Goal: Check status: Verify the current state of an ongoing process or item

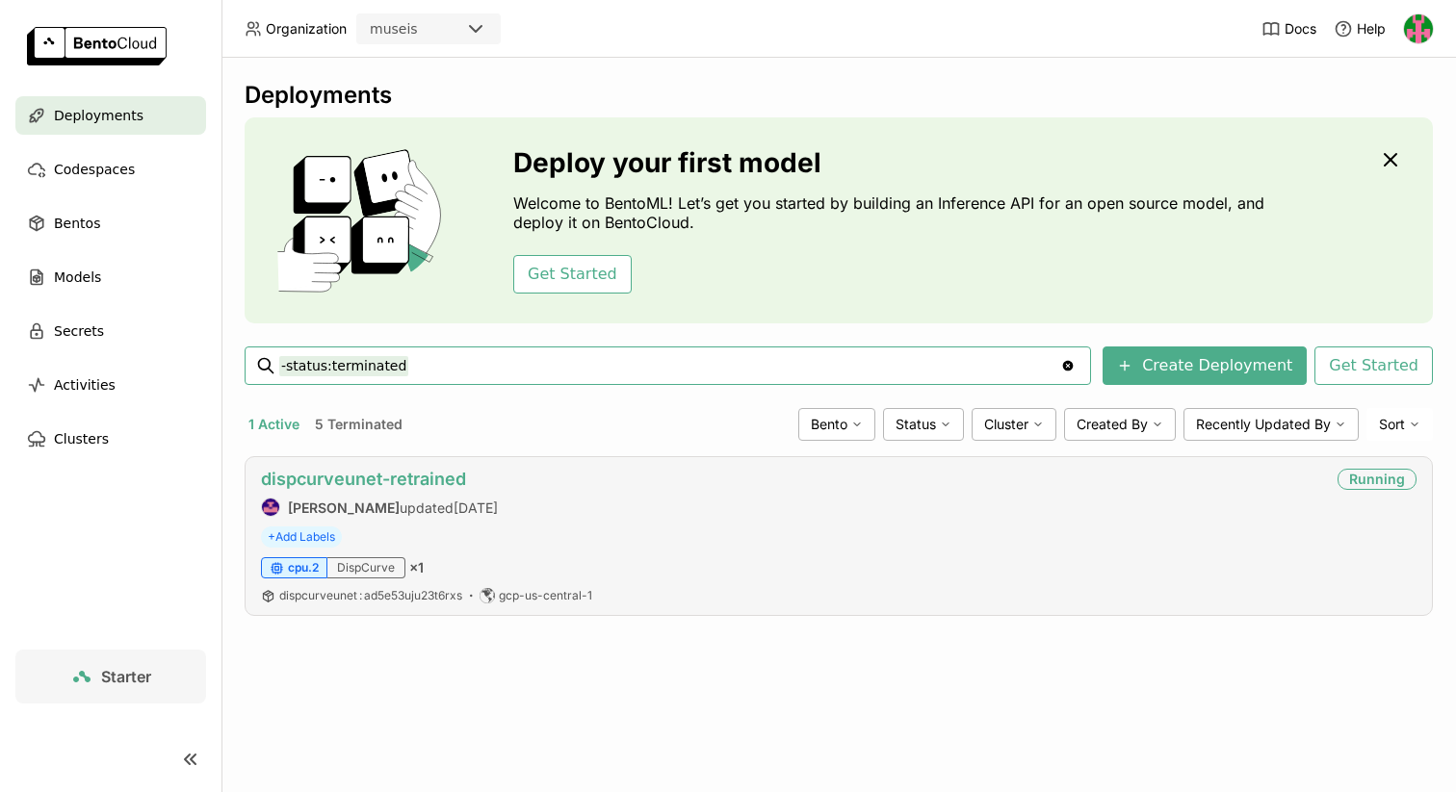
click at [407, 476] on link "dispcurveunet-retrained" at bounding box center [363, 479] width 205 height 20
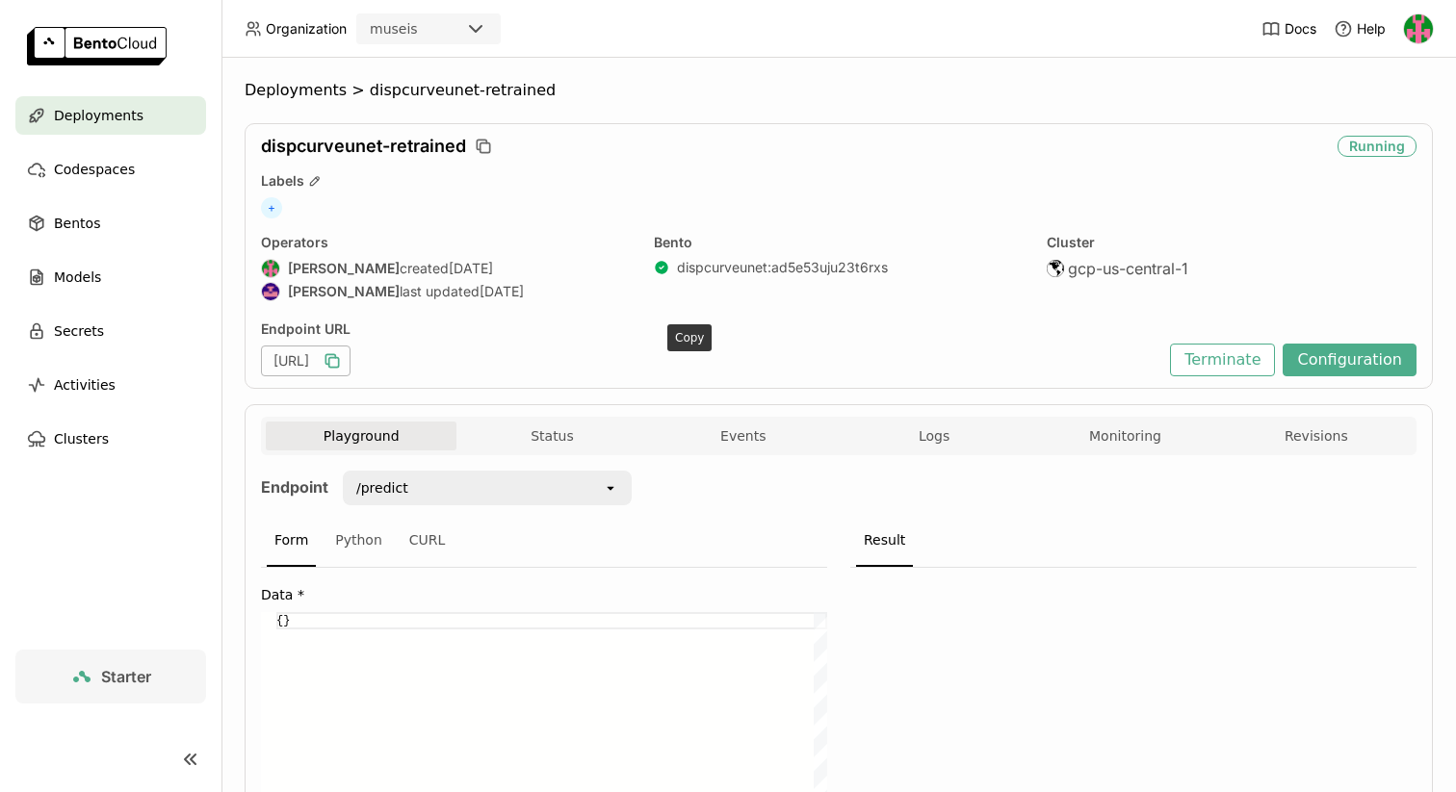
click at [339, 358] on icon "button" at bounding box center [334, 363] width 10 height 10
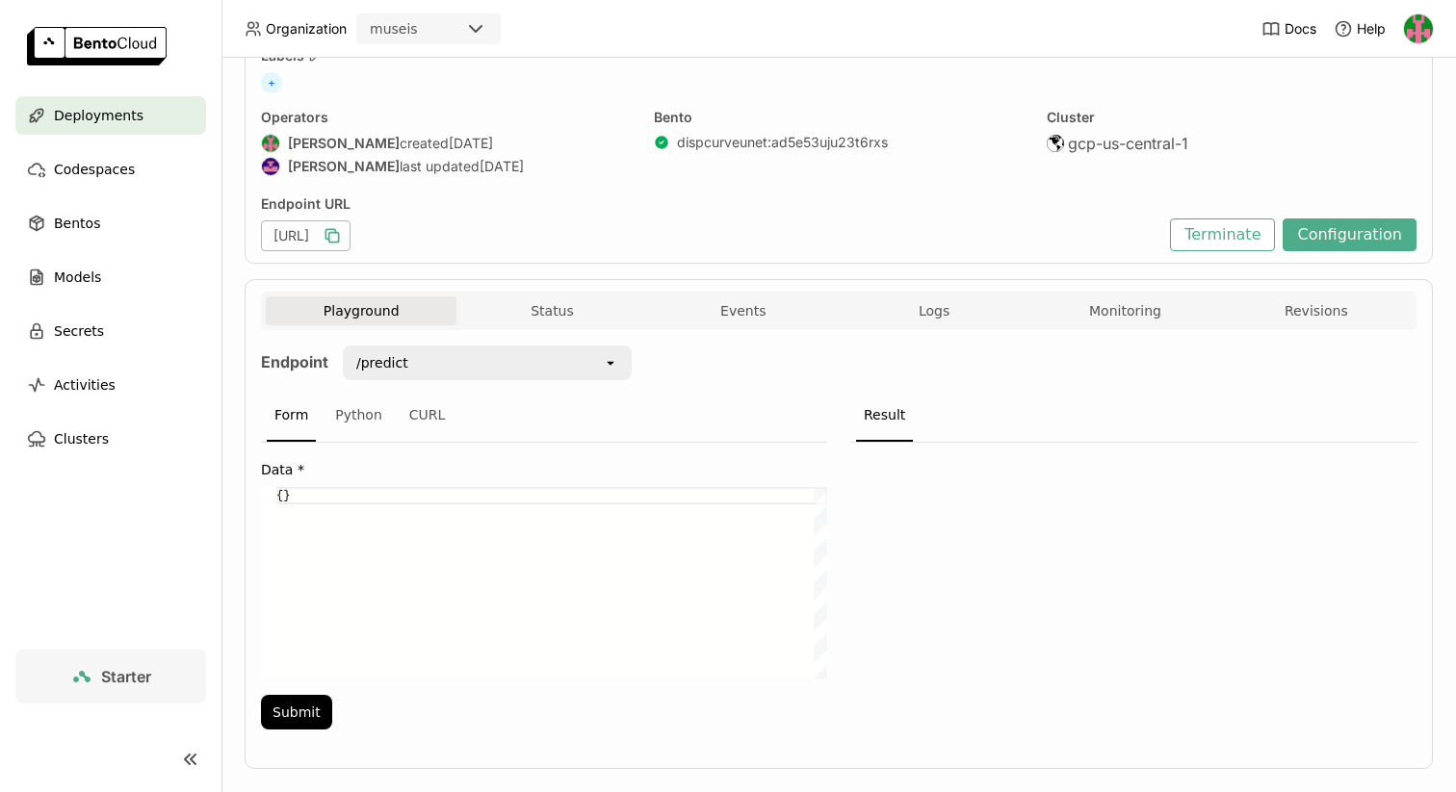
scroll to position [153, 0]
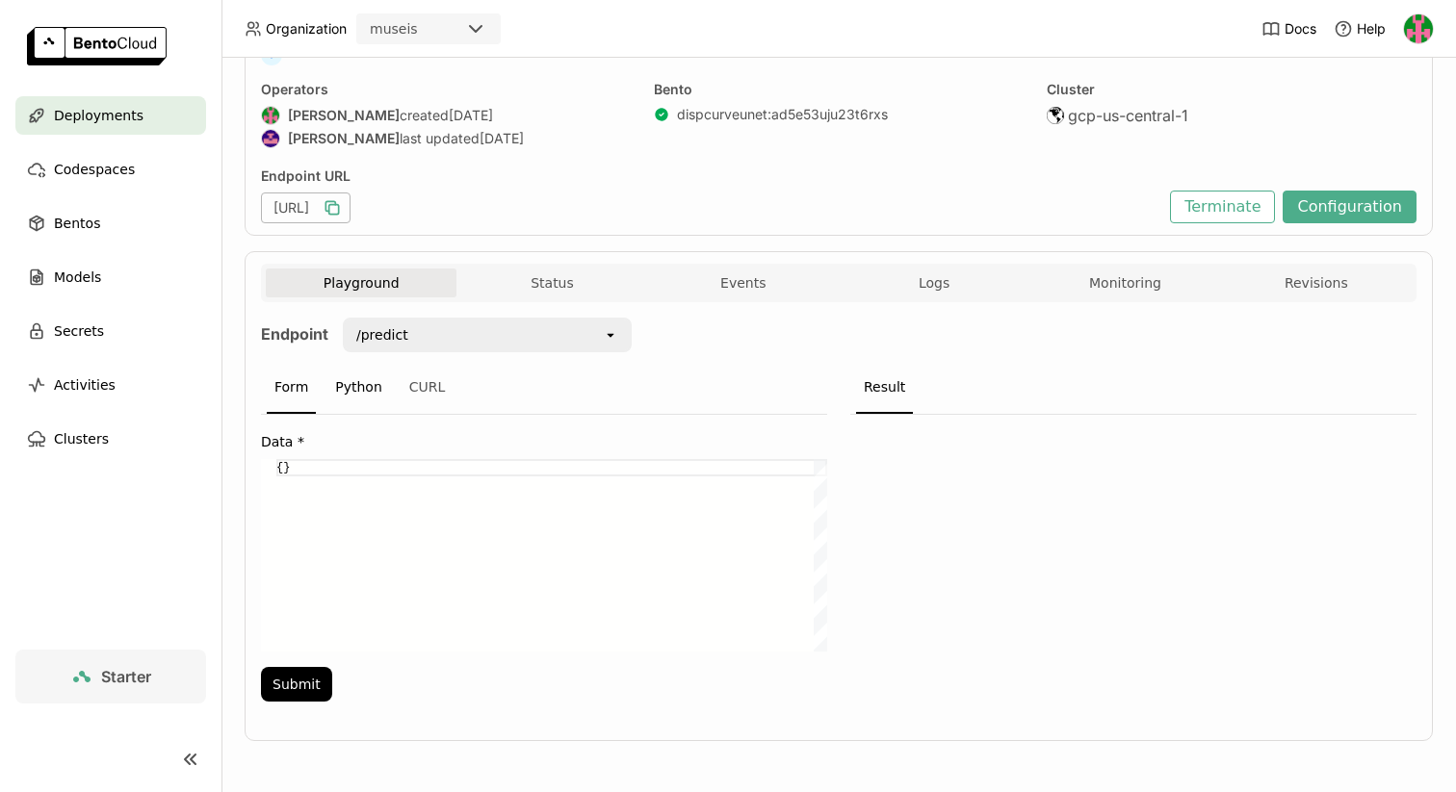
click at [354, 383] on div "Python" at bounding box center [358, 388] width 63 height 52
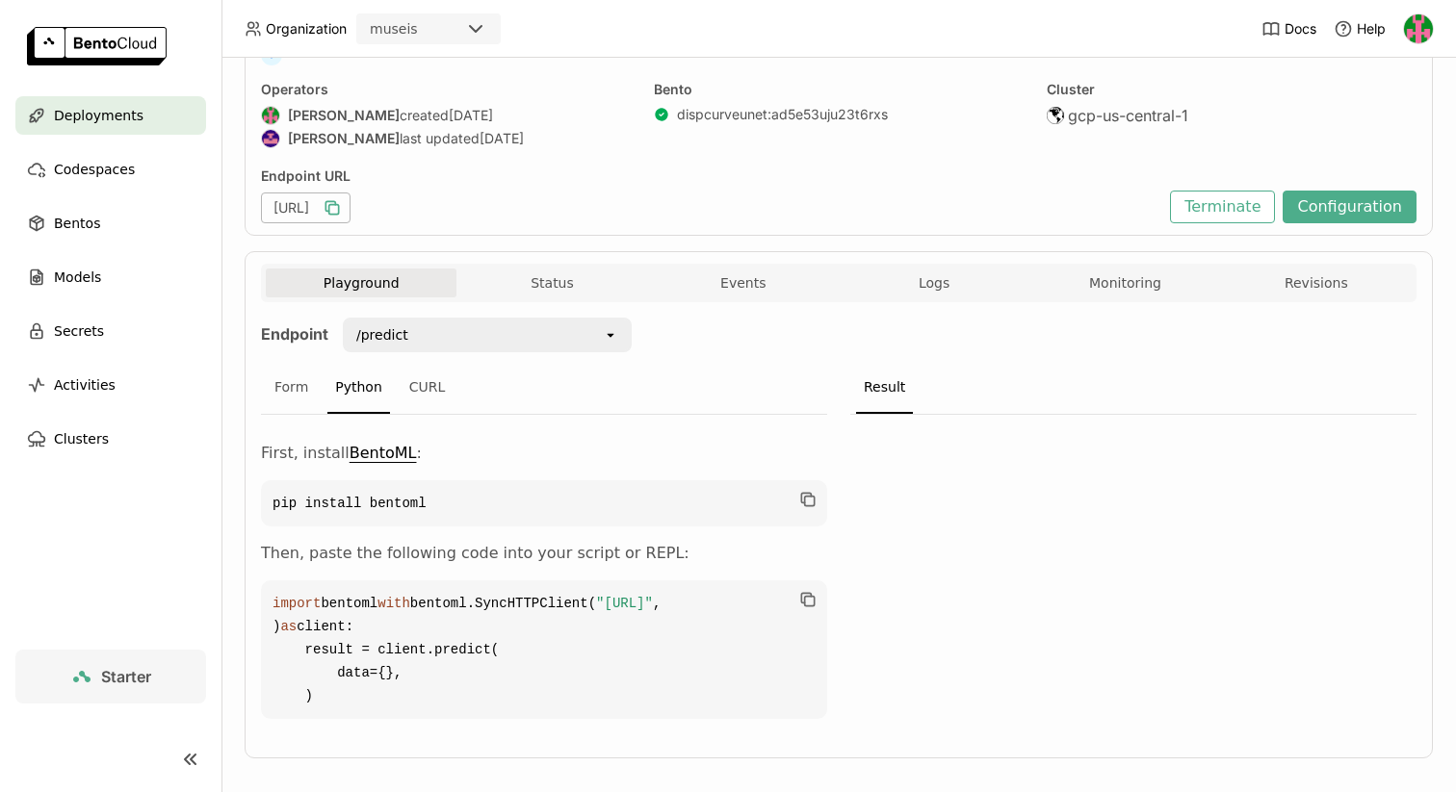
scroll to position [241, 0]
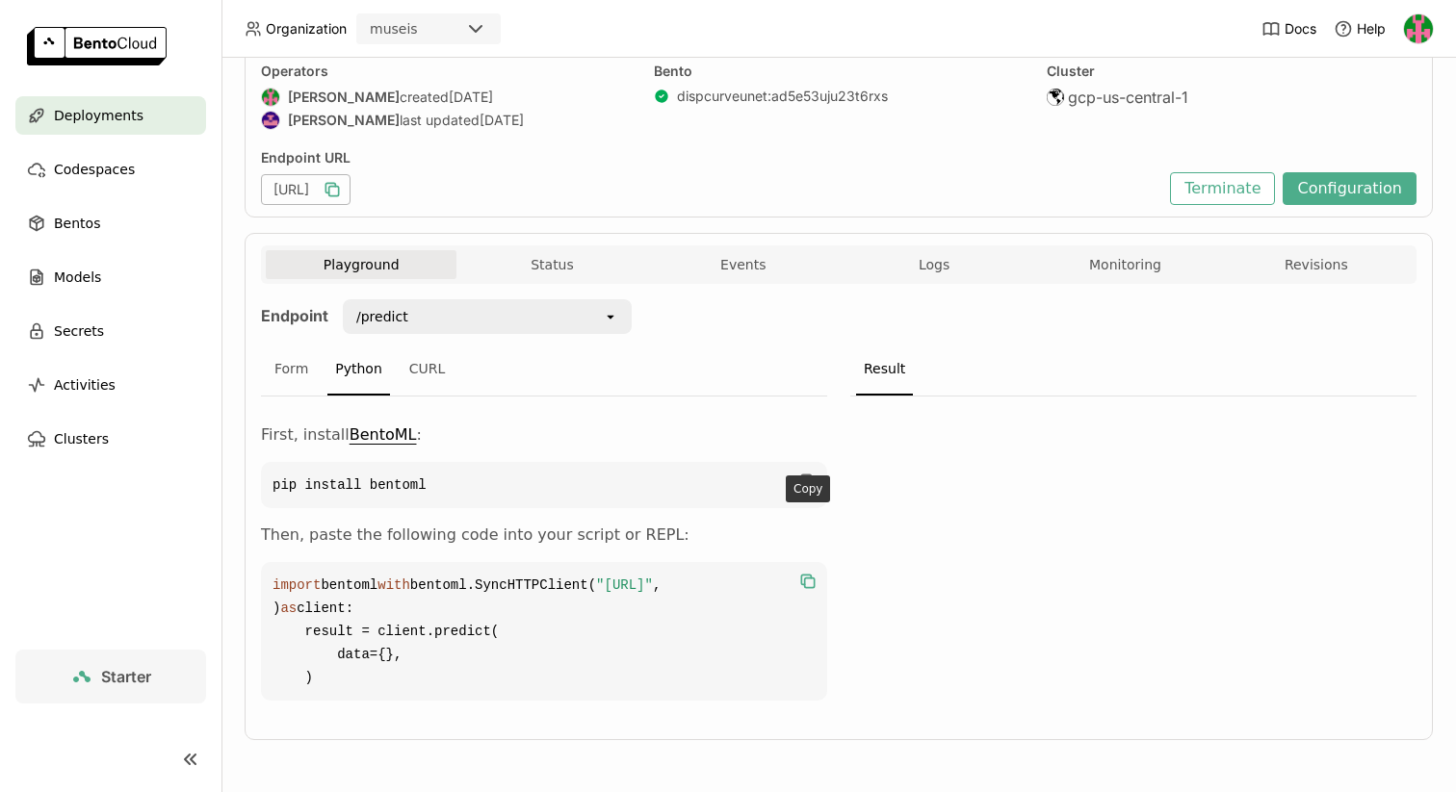
click at [813, 579] on icon "button" at bounding box center [810, 584] width 10 height 10
click at [811, 572] on icon "button" at bounding box center [807, 581] width 19 height 19
click at [286, 344] on div "Form" at bounding box center [291, 370] width 49 height 52
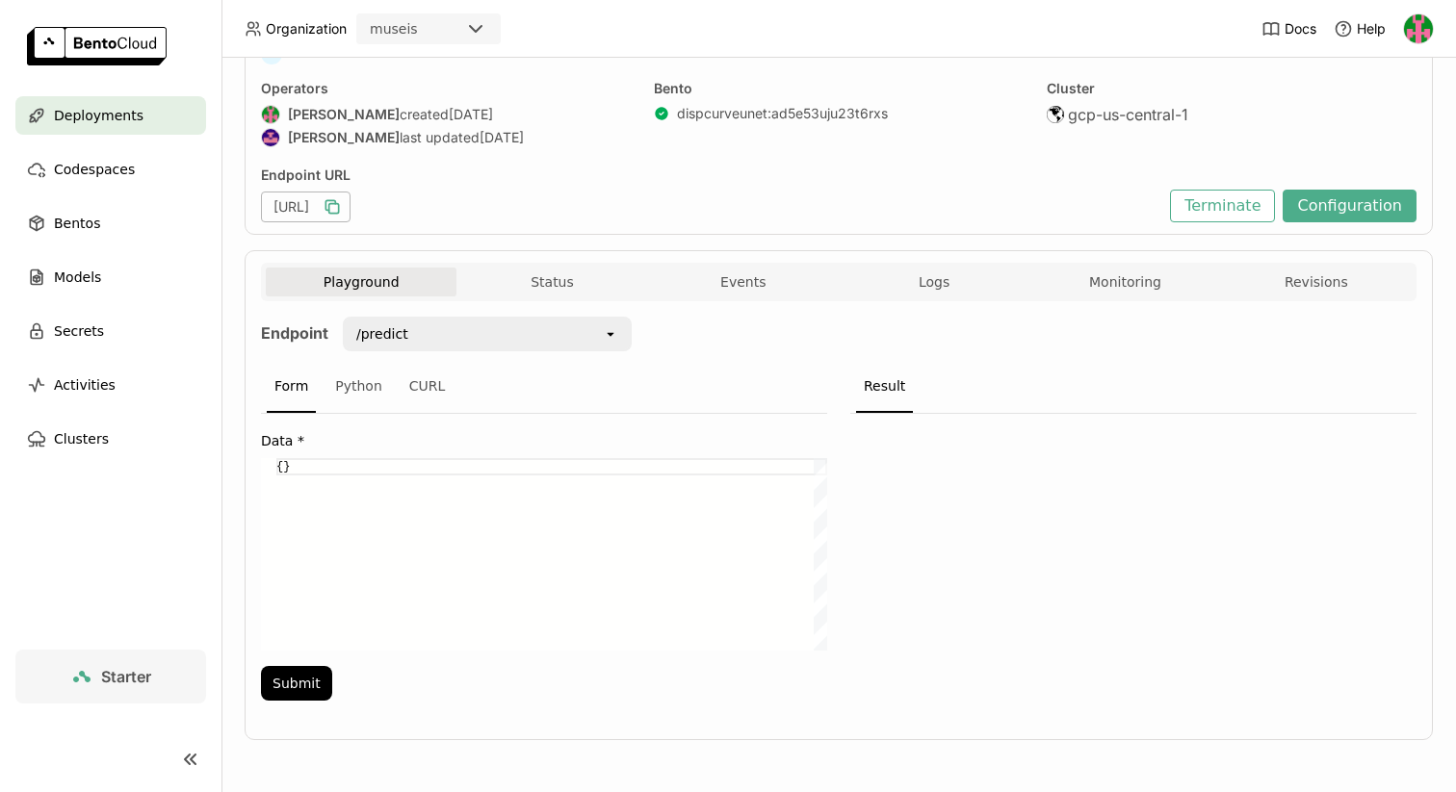
scroll to position [154, 0]
click at [607, 284] on button "Status" at bounding box center [551, 282] width 191 height 29
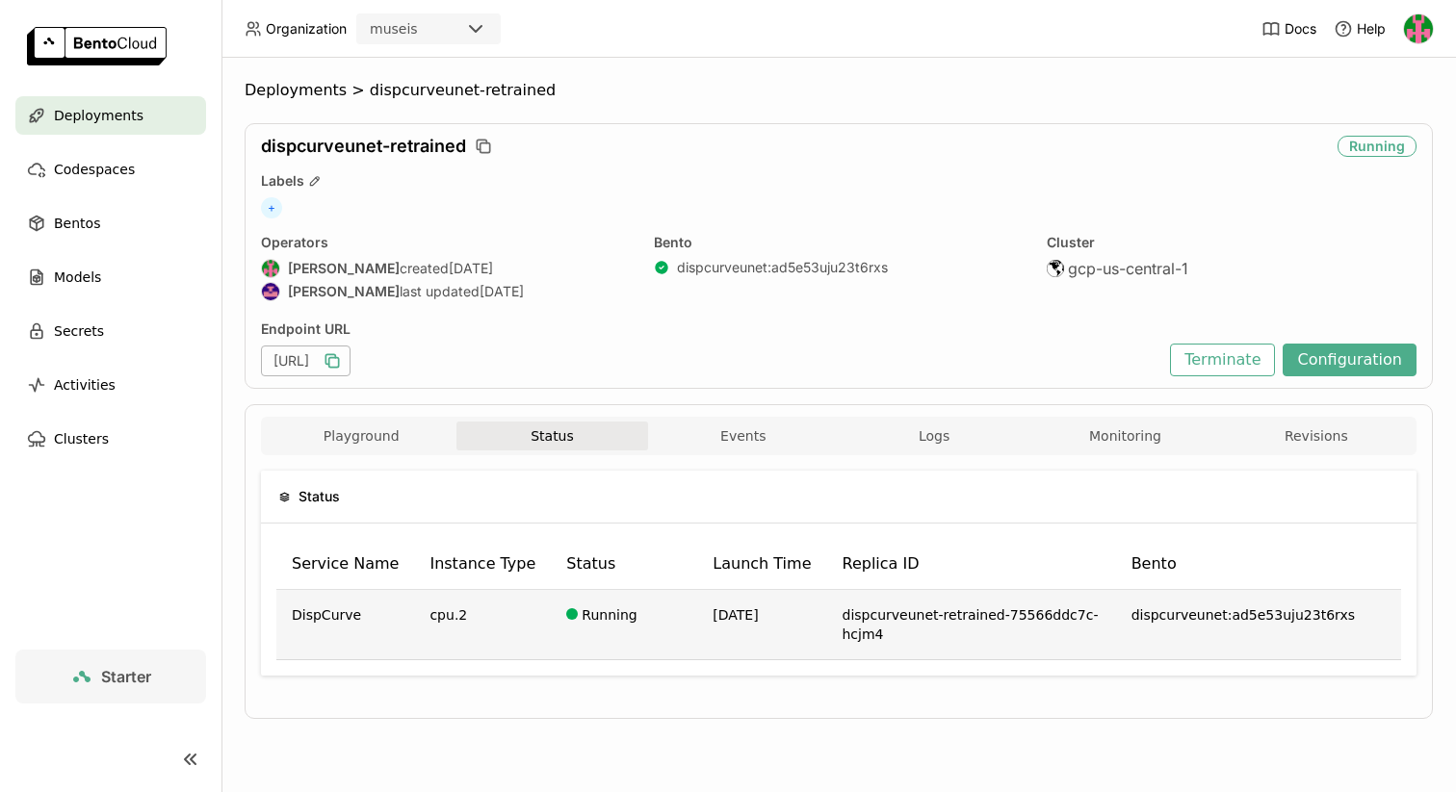
click at [743, 620] on span "[DATE]" at bounding box center [734, 614] width 45 height 15
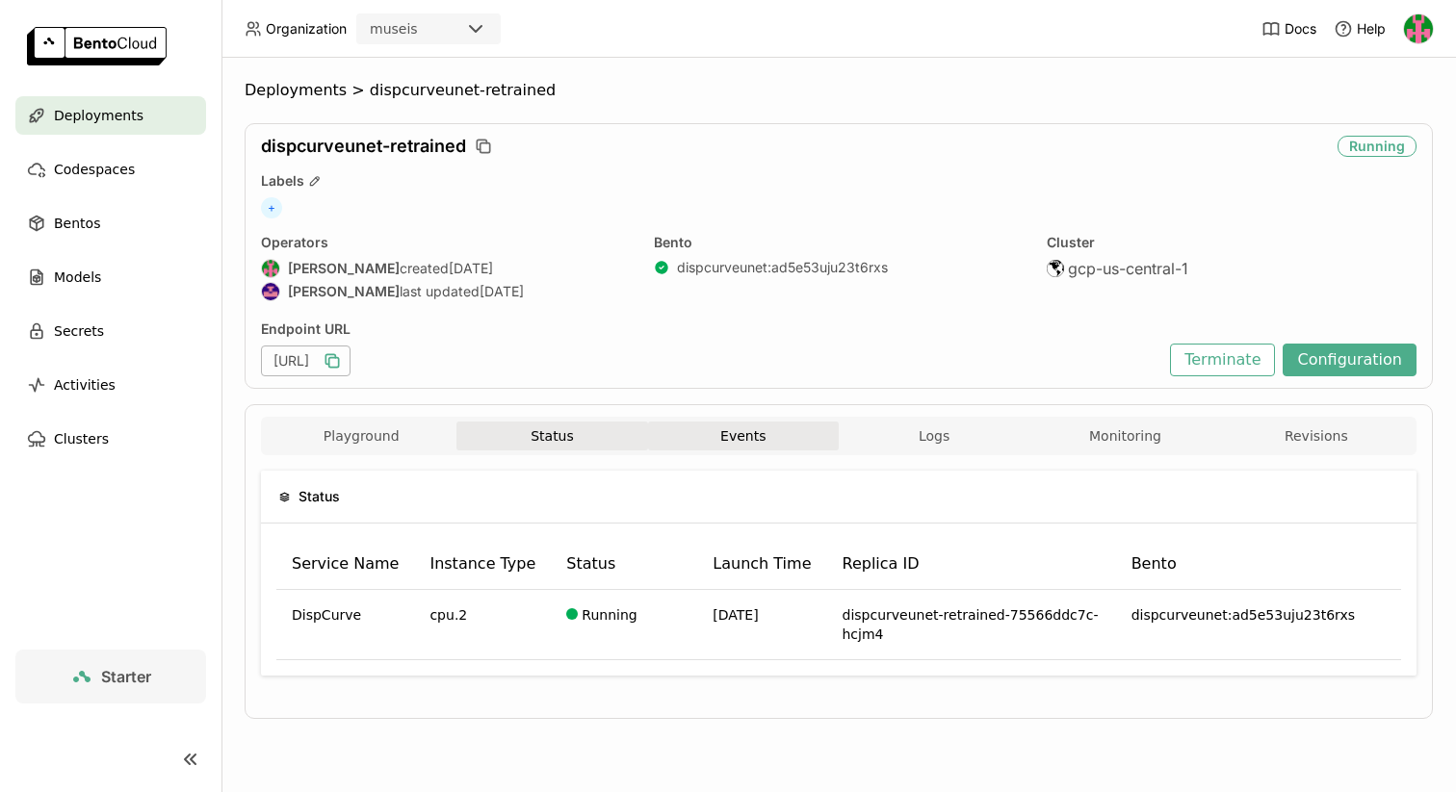
click at [735, 442] on button "Events" at bounding box center [743, 436] width 191 height 29
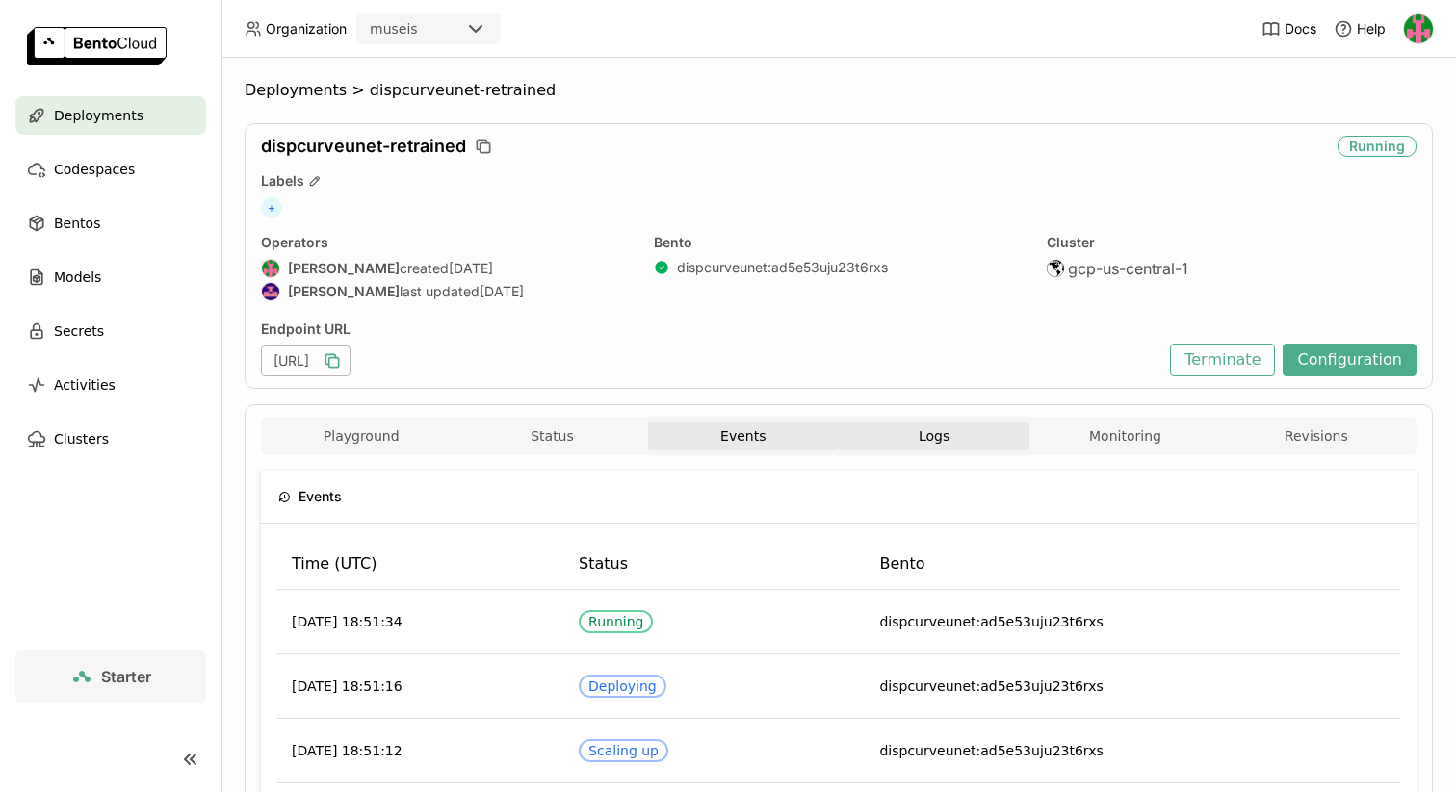
click at [941, 433] on span "Logs" at bounding box center [933, 435] width 31 height 17
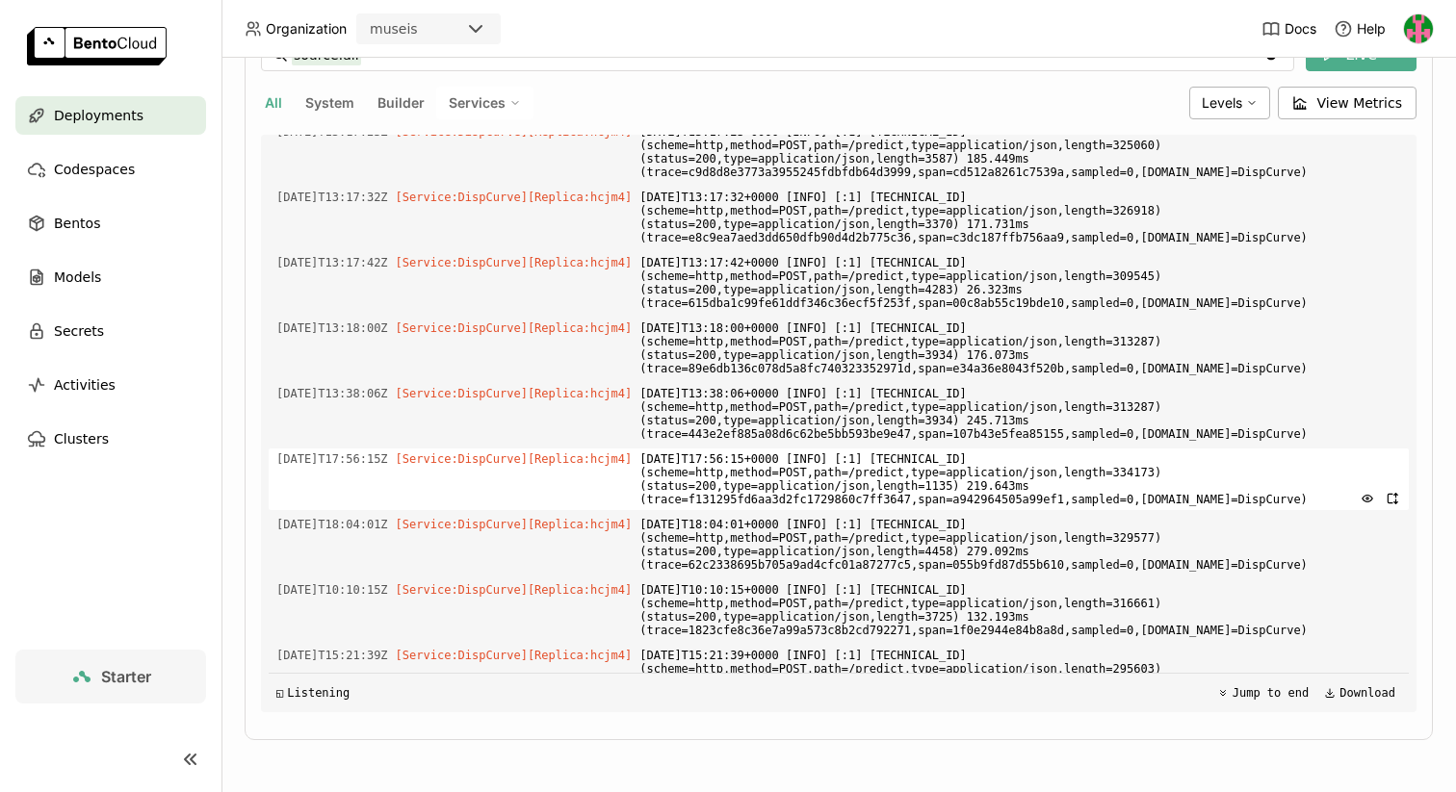
scroll to position [3101, 0]
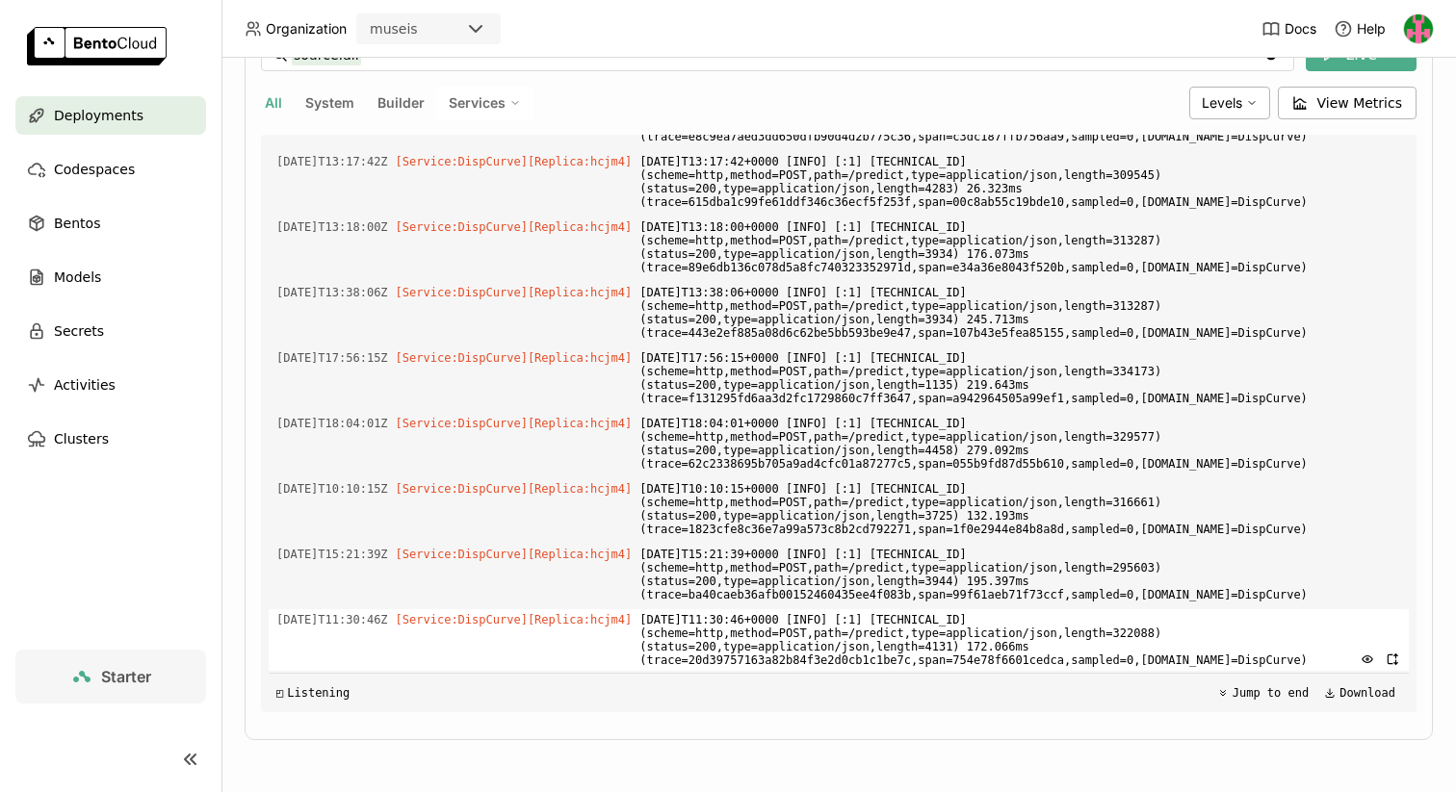
click at [1026, 632] on span "[DATE]T11:30:46+0000 [INFO] [:1] [TECHNICAL_ID] (scheme=http,method=POST,path=/…" at bounding box center [1019, 640] width 761 height 62
click at [787, 618] on span "[DATE]T11:30:46+0000 [INFO] [:1] [TECHNICAL_ID] (scheme=http,method=POST,path=/…" at bounding box center [1019, 640] width 761 height 62
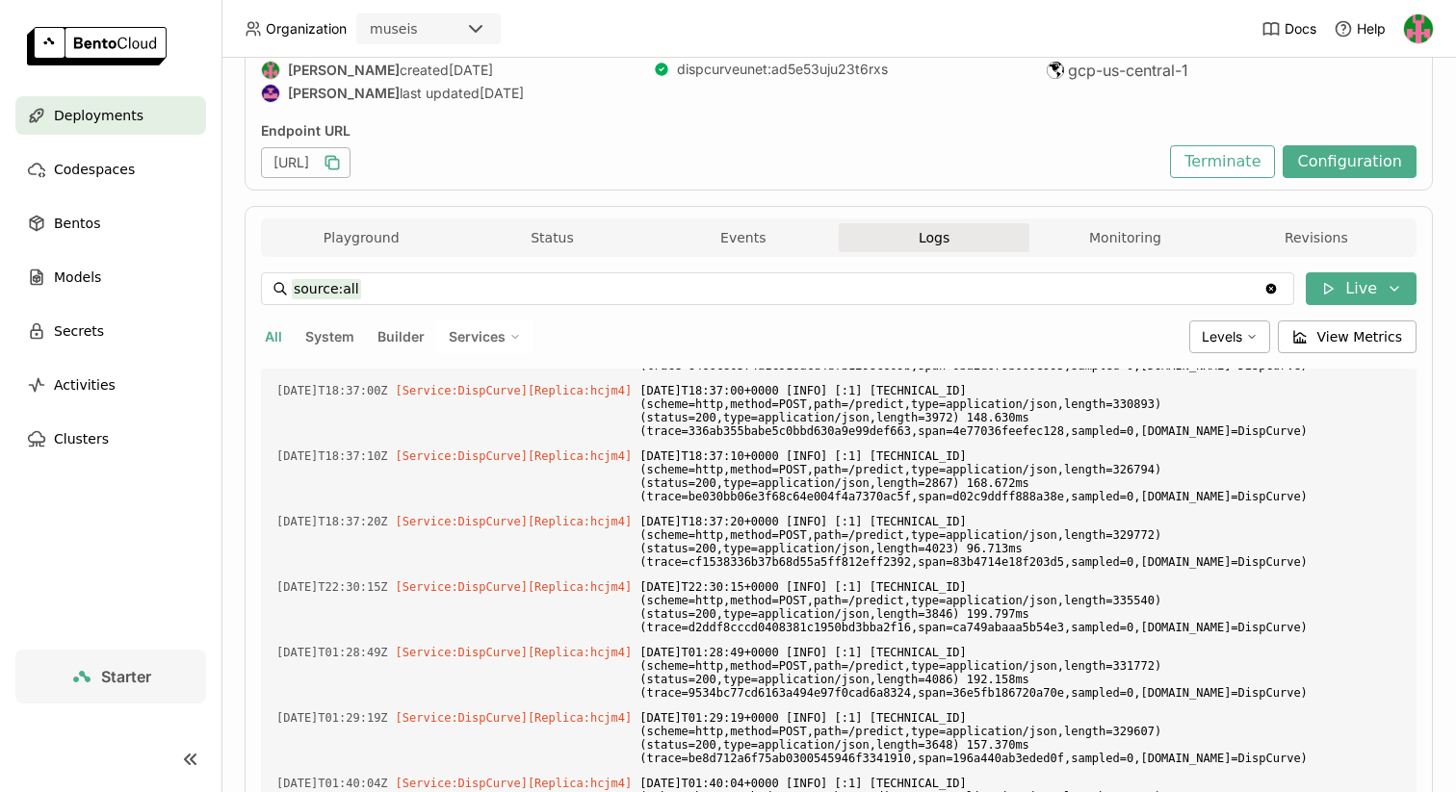
scroll to position [0, 0]
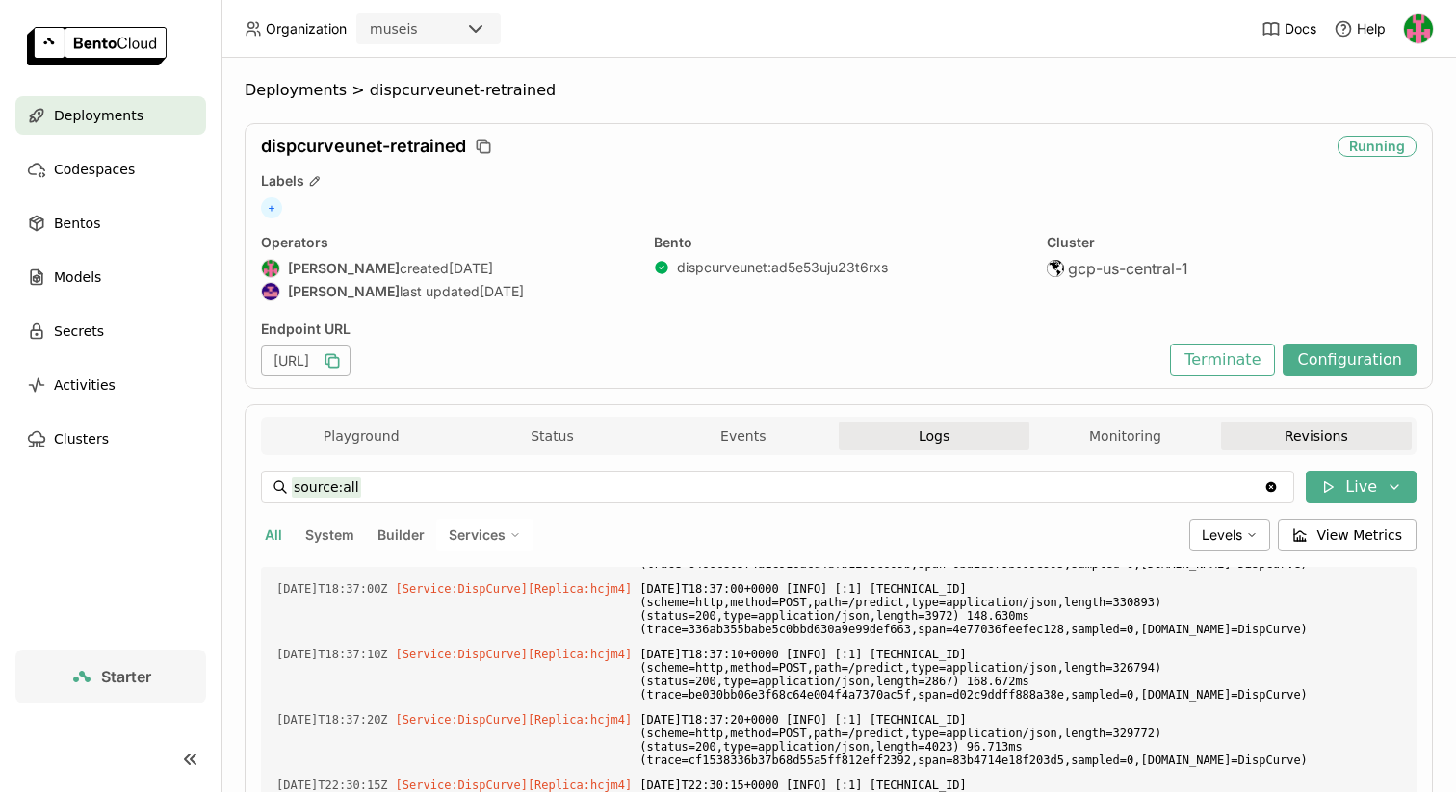
click at [1262, 424] on button "Revisions" at bounding box center [1316, 436] width 191 height 29
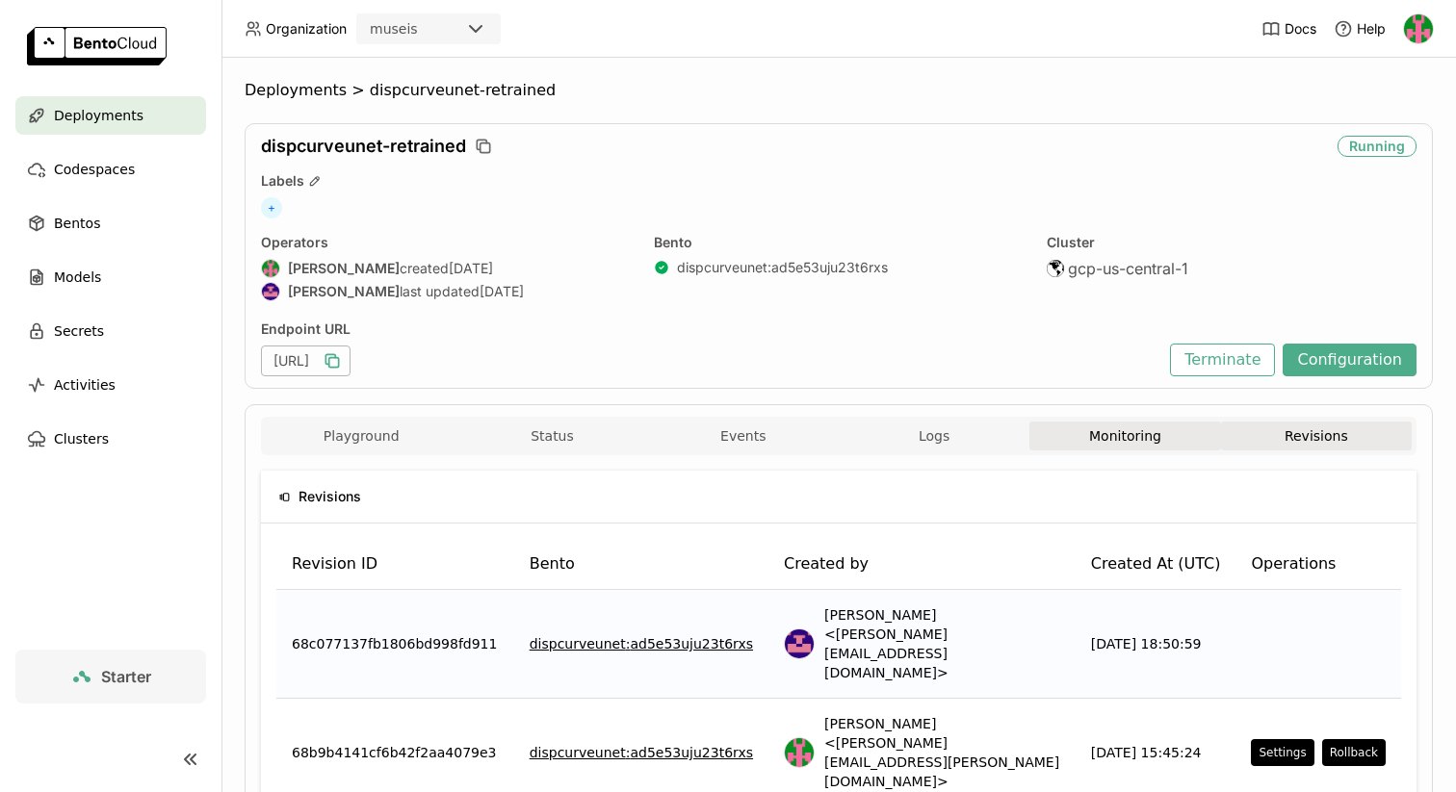
click at [1161, 430] on button "Monitoring" at bounding box center [1124, 436] width 191 height 29
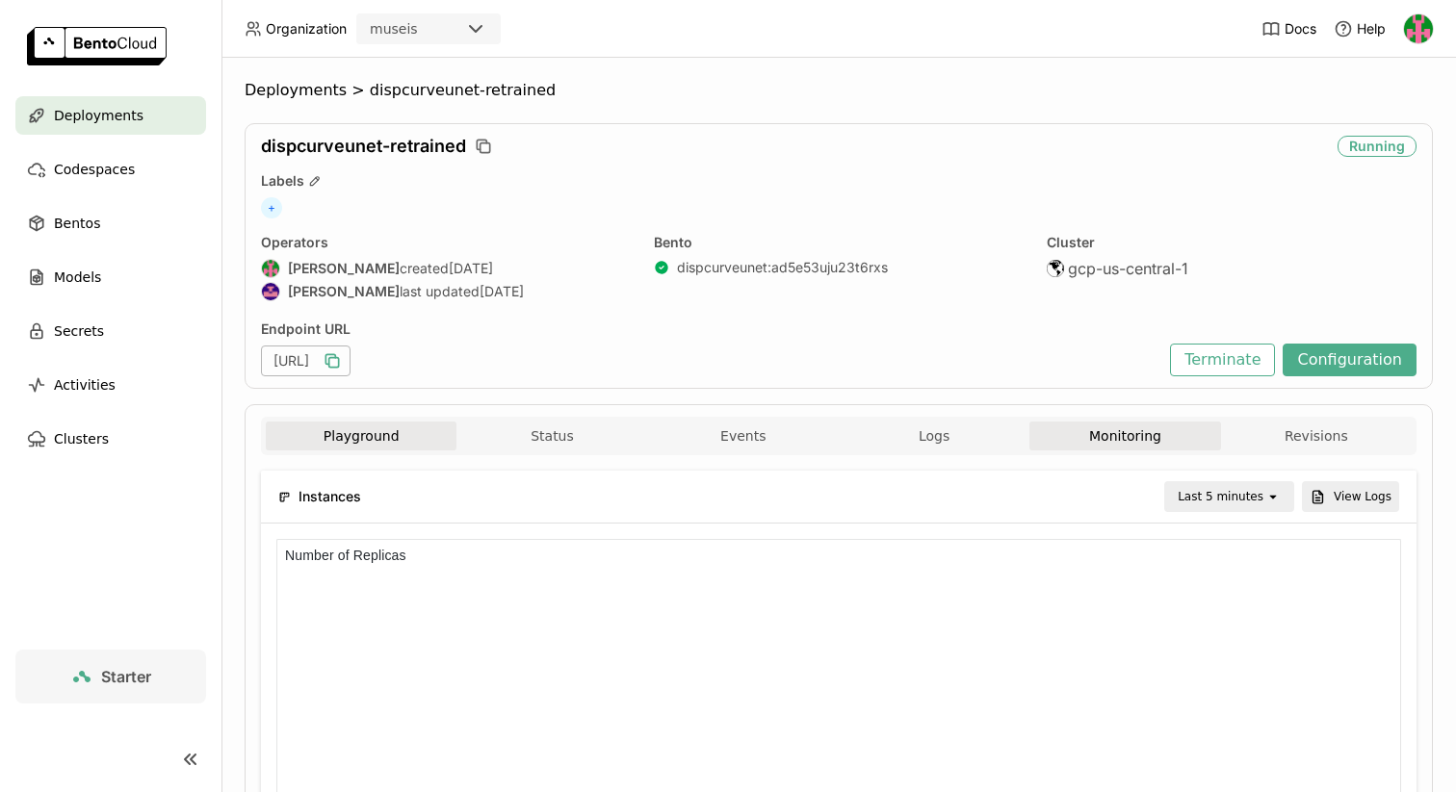
click at [397, 425] on button "Playground" at bounding box center [361, 436] width 191 height 29
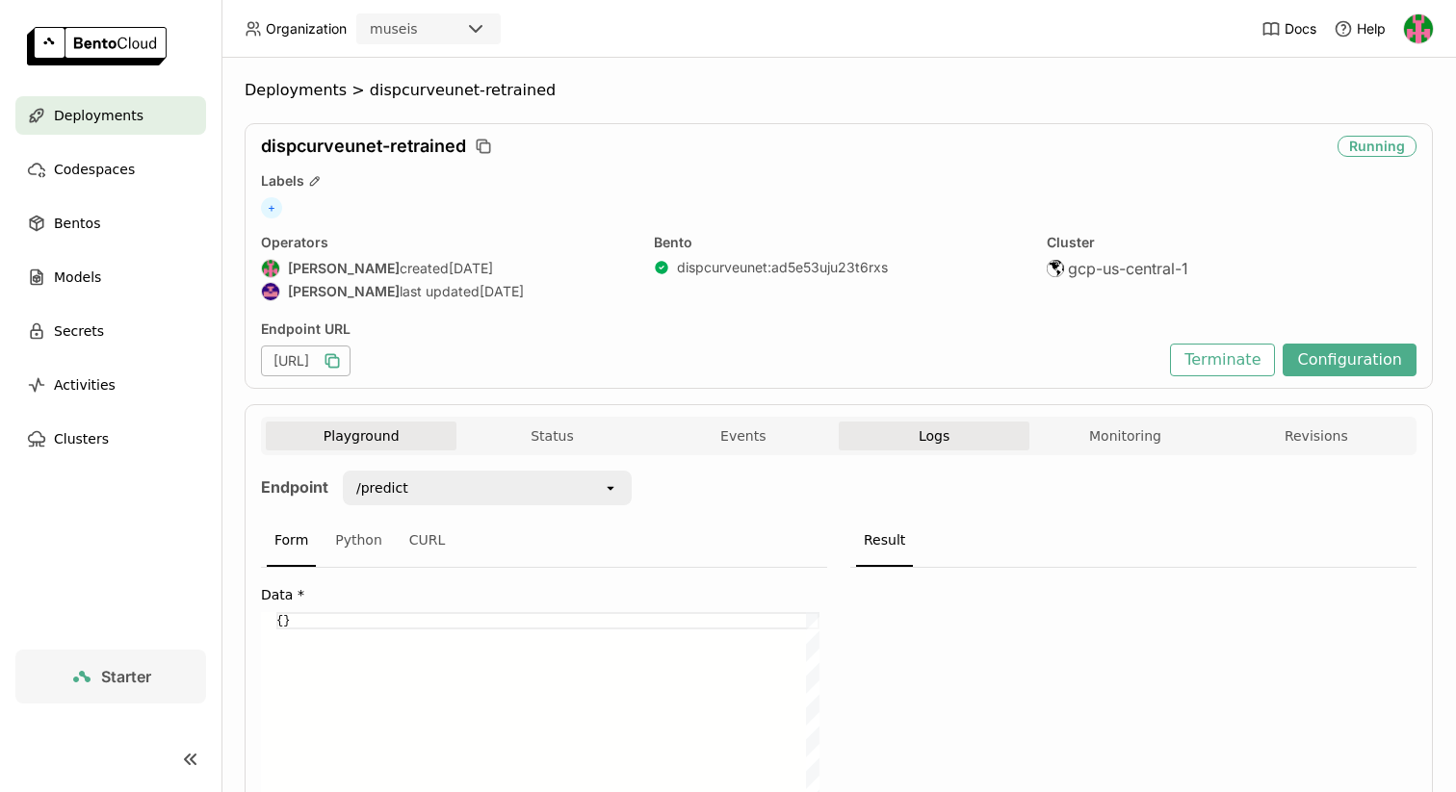
click at [918, 438] on span "Logs" at bounding box center [933, 435] width 31 height 17
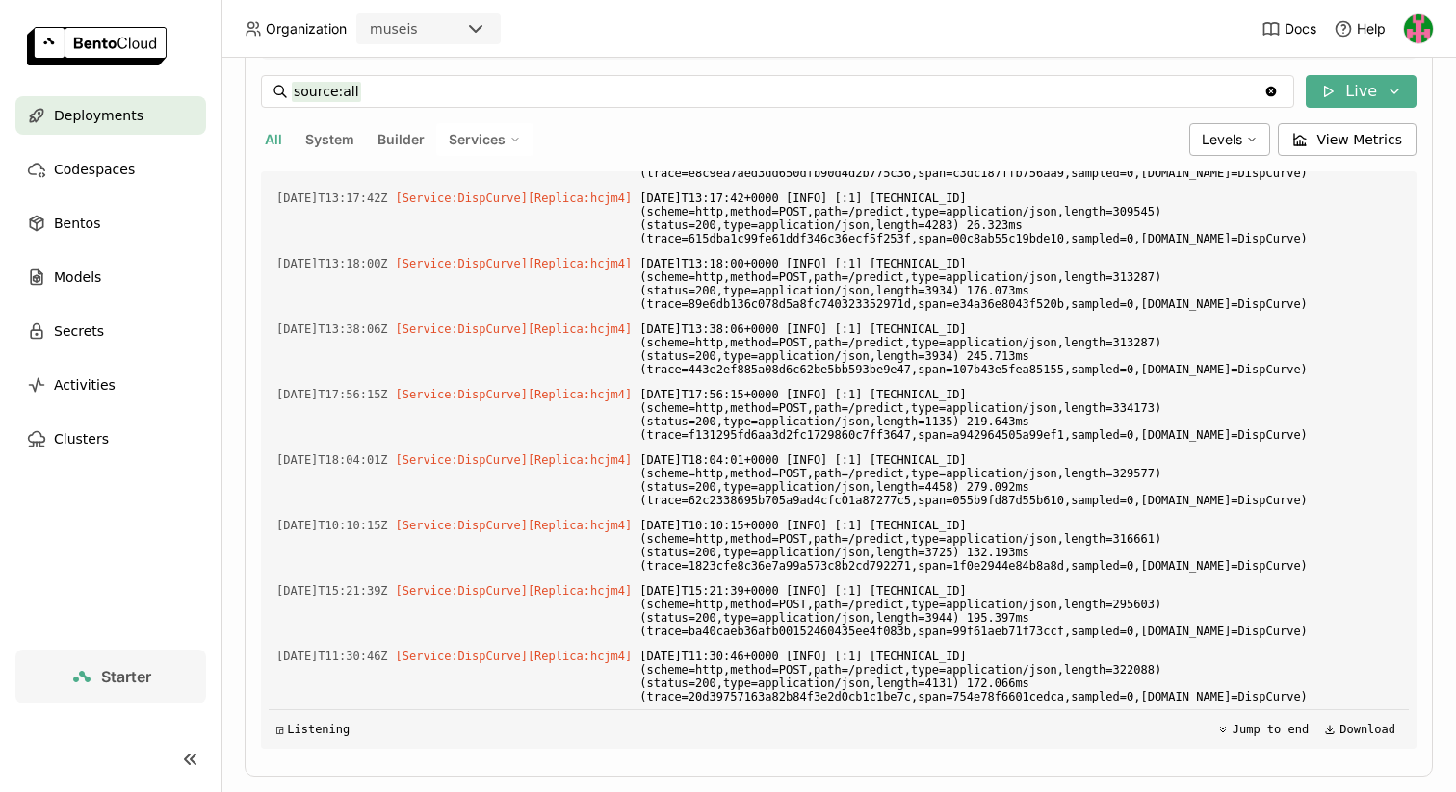
scroll to position [277, 0]
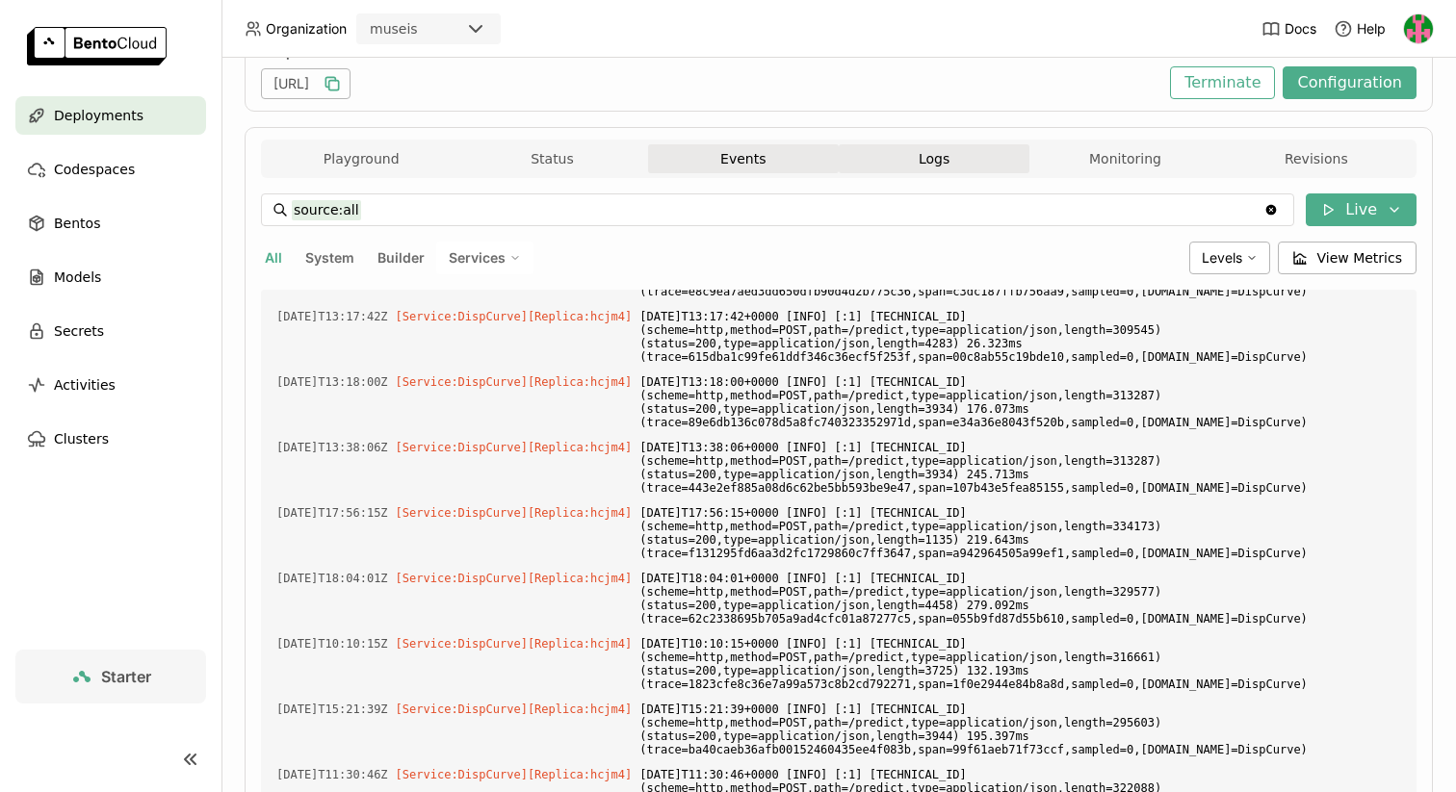
click at [703, 161] on button "Events" at bounding box center [743, 158] width 191 height 29
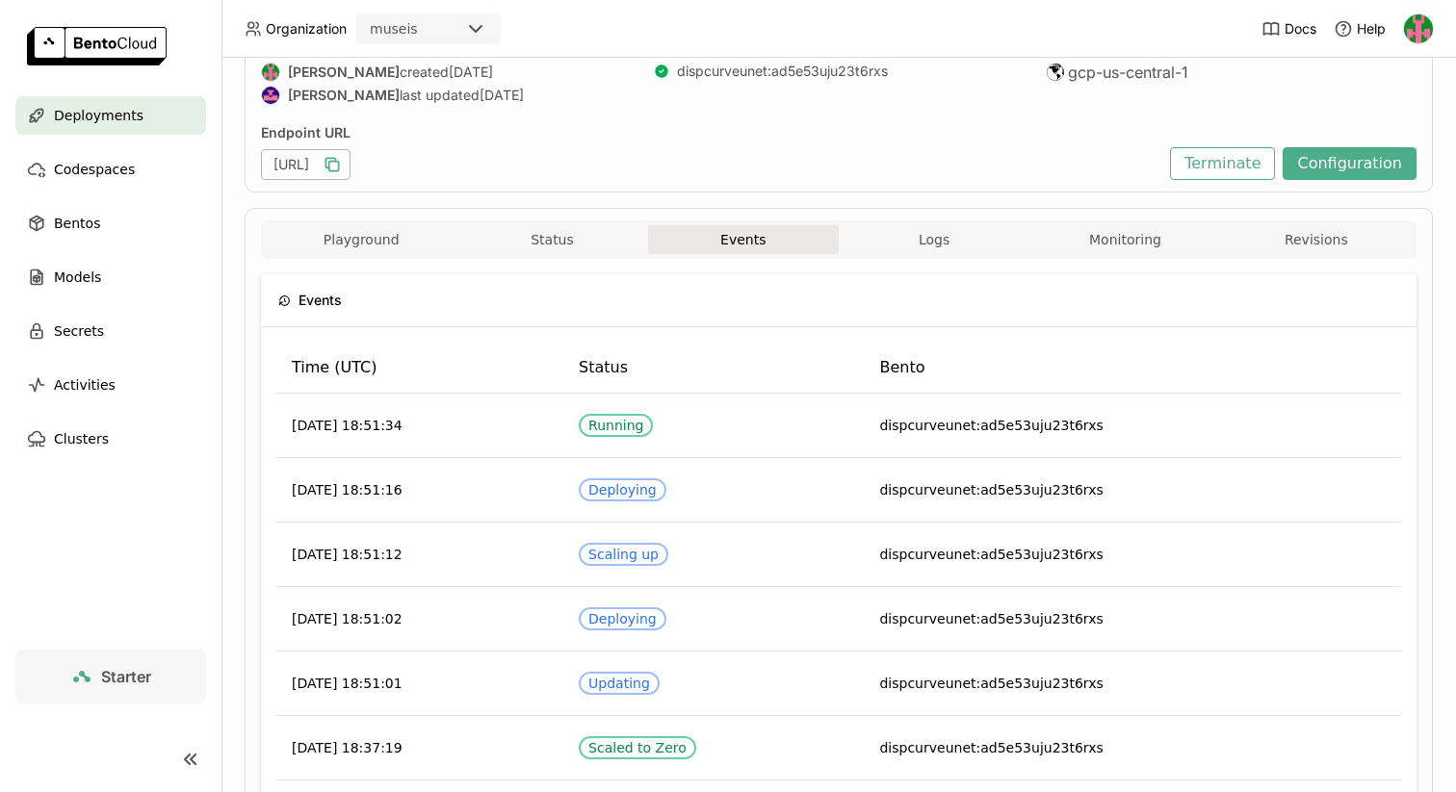
scroll to position [159, 0]
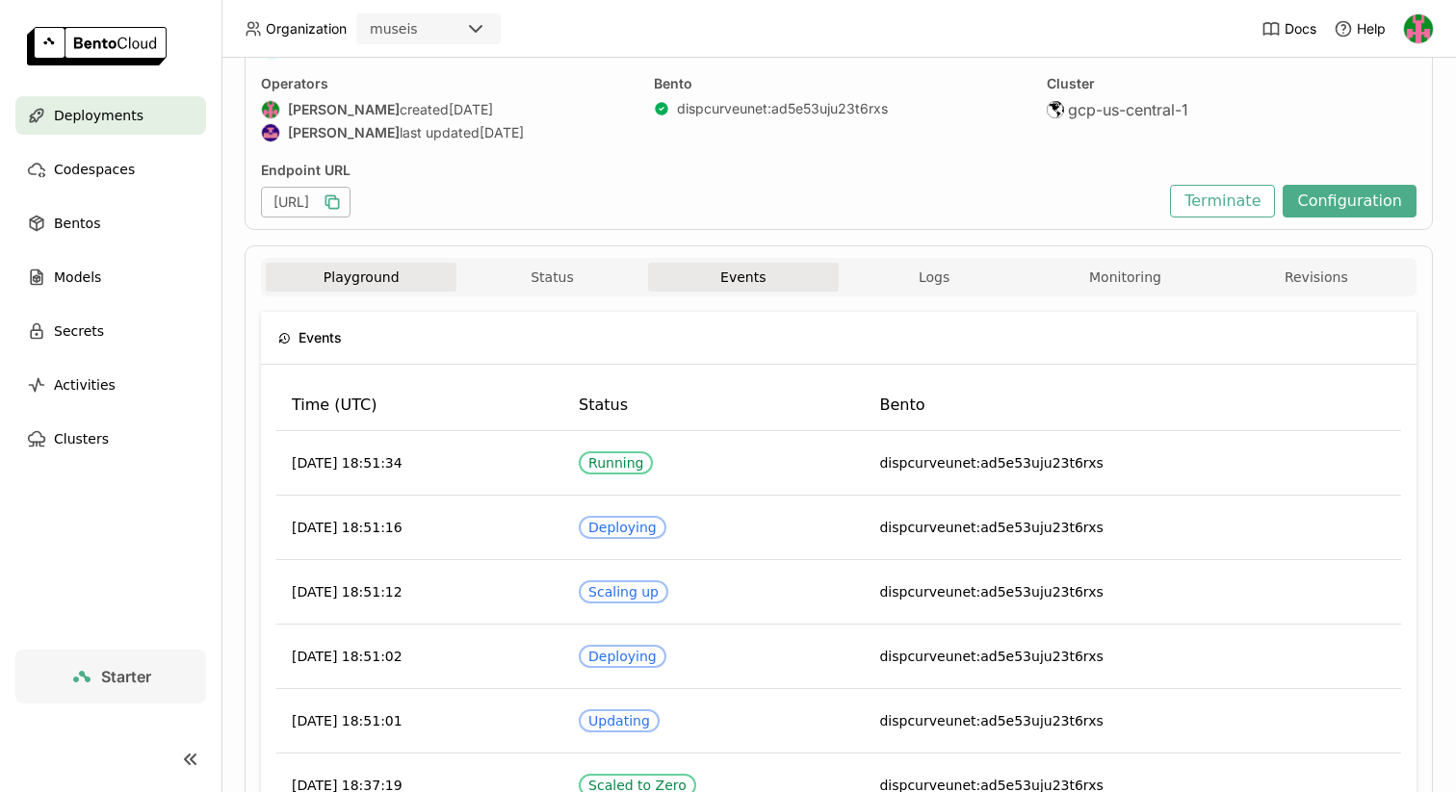
click at [439, 276] on button "Playground" at bounding box center [361, 277] width 191 height 29
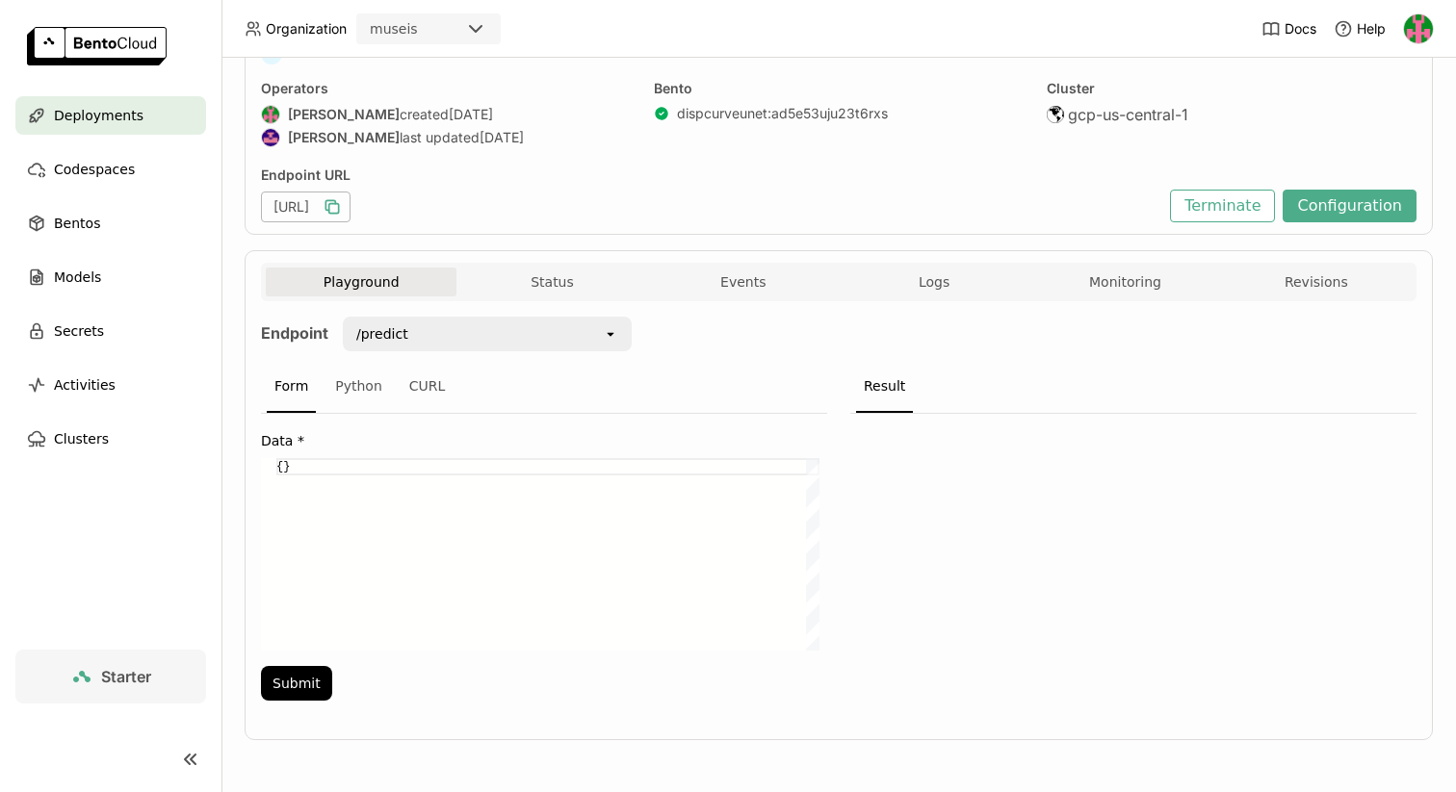
scroll to position [154, 0]
